Goal: Information Seeking & Learning: Learn about a topic

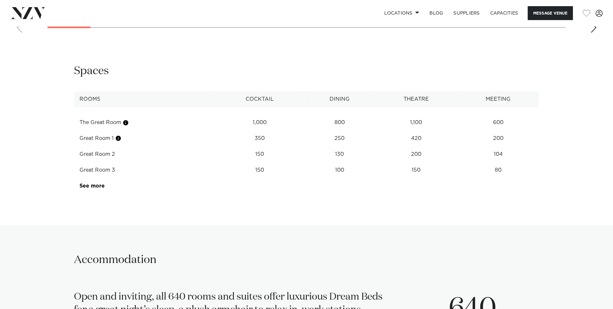
scroll to position [862, 0]
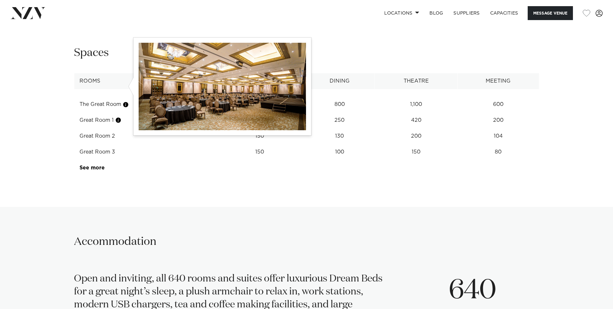
click at [127, 101] on button "button" at bounding box center [126, 104] width 6 height 6
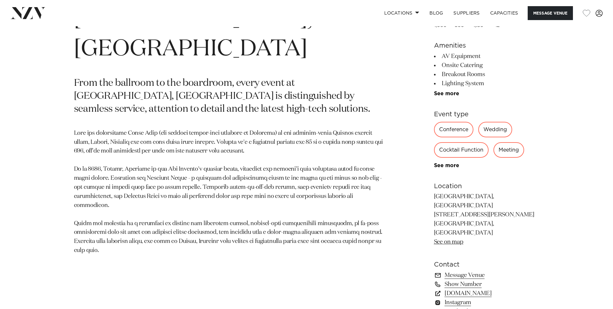
scroll to position [306, 0]
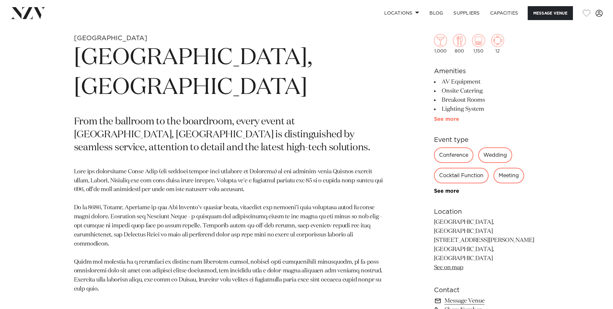
click at [453, 119] on link "See more" at bounding box center [459, 118] width 50 height 5
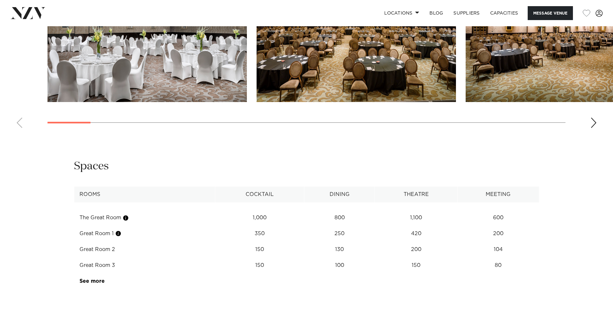
scroll to position [760, 0]
